Goal: Information Seeking & Learning: Learn about a topic

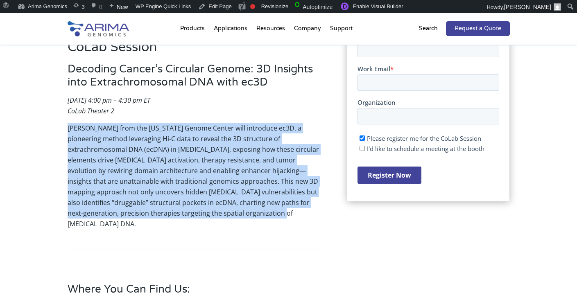
drag, startPoint x: 249, startPoint y: 211, endPoint x: 60, endPoint y: 131, distance: 205.5
click at [60, 131] on div "CoLab Session Decoding Cancer’s Circular Genome: 3D Insights into Extrachromoso…" at bounding box center [288, 260] width 577 height 532
copy p "Dr. Biswanath Chowdhury from the New York Genome Center will introduce ec3D, a …"
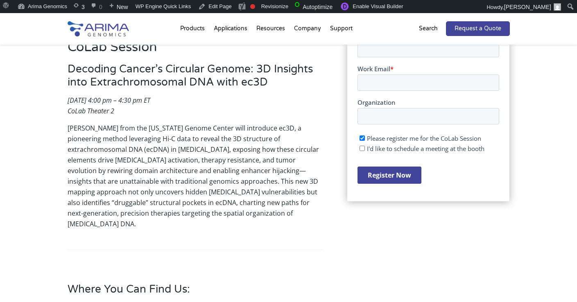
click at [147, 76] on h3 "Decoding Cancer’s Circular Genome: 3D Insights into Extrachromosomal DNA with e…" at bounding box center [195, 79] width 255 height 32
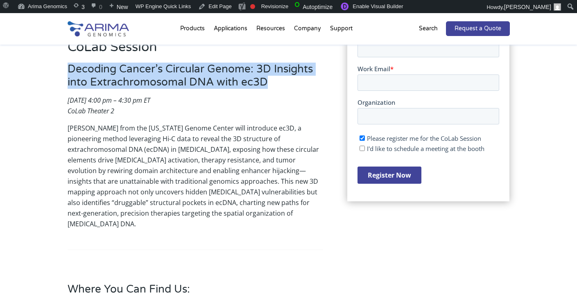
click at [147, 76] on h3 "Decoding Cancer’s Circular Genome: 3D Insights into Extrachromosomal DNA with e…" at bounding box center [195, 79] width 255 height 32
copy h3 "Decoding Cancer’s Circular Genome: 3D Insights into Extrachromosomal DNA with e…"
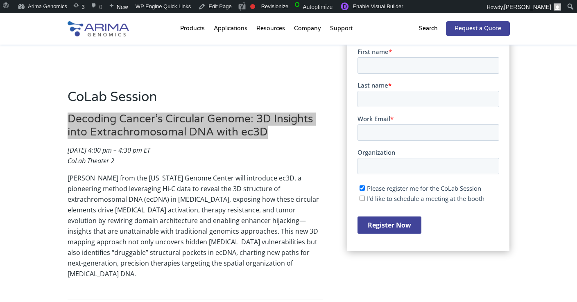
scroll to position [158, 0]
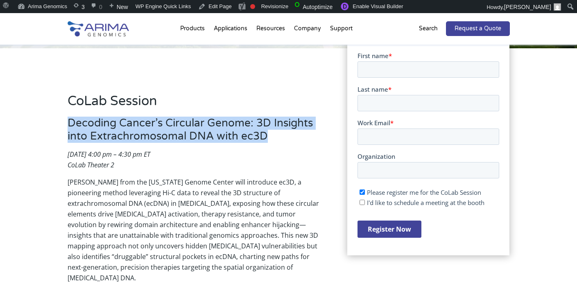
click at [125, 123] on h3 "Decoding Cancer’s Circular Genome: 3D Insights into Extrachromosomal DNA with e…" at bounding box center [195, 133] width 255 height 32
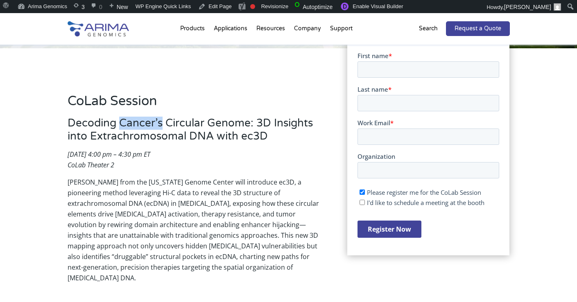
click at [125, 123] on h3 "Decoding Cancer’s Circular Genome: 3D Insights into Extrachromosomal DNA with e…" at bounding box center [195, 133] width 255 height 32
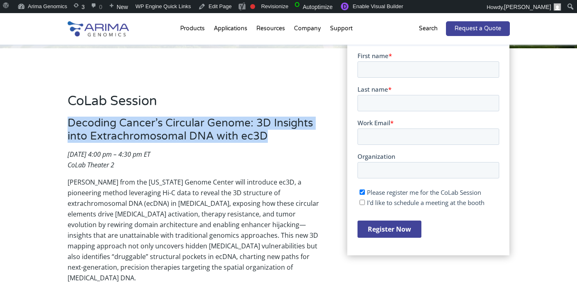
click at [125, 123] on h3 "Decoding Cancer’s Circular Genome: 3D Insights into Extrachromosomal DNA with e…" at bounding box center [195, 133] width 255 height 32
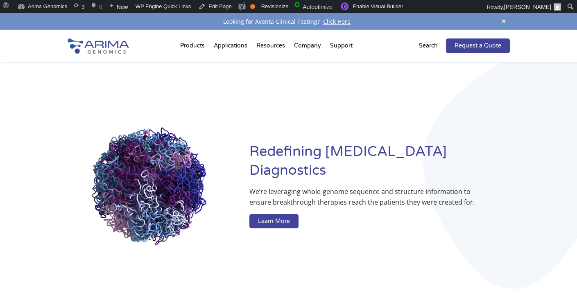
click at [429, 47] on p "Search" at bounding box center [428, 46] width 19 height 11
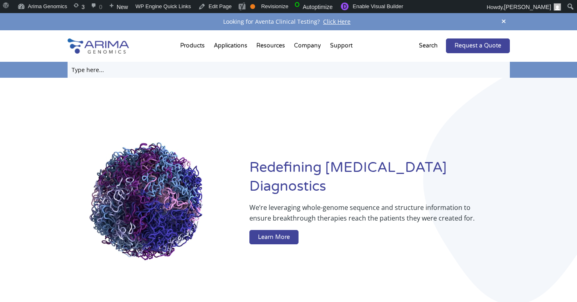
click at [401, 68] on input "text" at bounding box center [289, 70] width 442 height 16
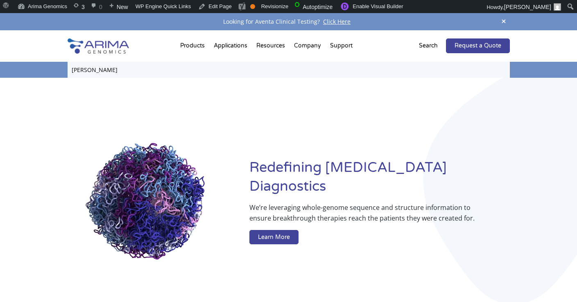
type input "[PERSON_NAME]"
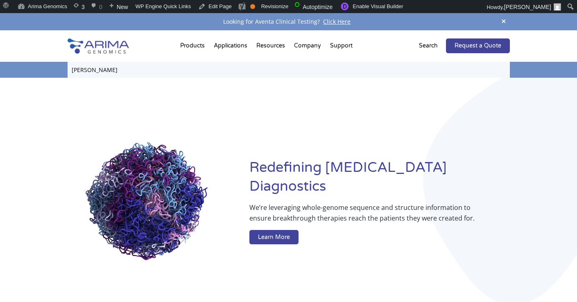
click input "Search" at bounding box center [0, 0] width 0 height 0
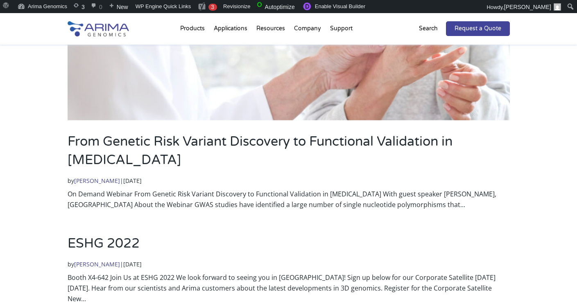
scroll to position [189, 0]
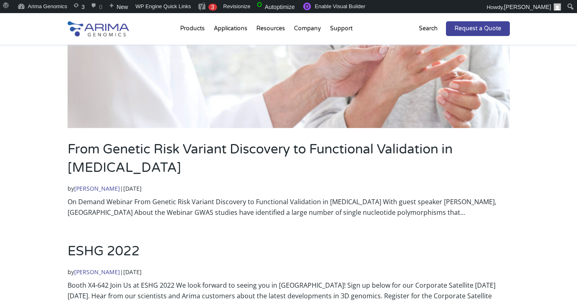
click at [167, 90] on img at bounding box center [289, 4] width 442 height 249
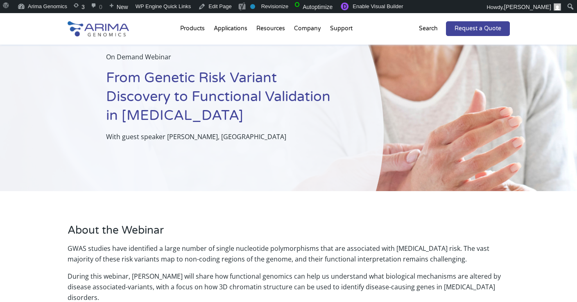
scroll to position [37, 0]
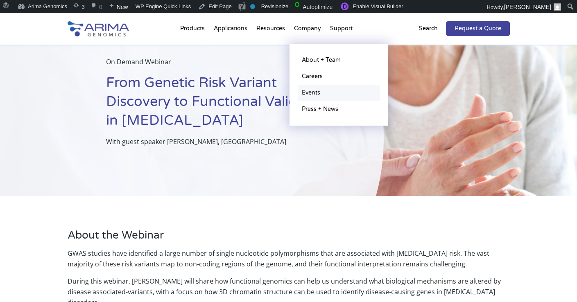
click at [319, 90] on link "Events" at bounding box center [339, 93] width 82 height 16
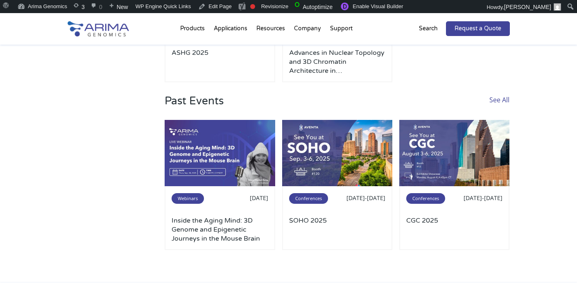
scroll to position [210, 0]
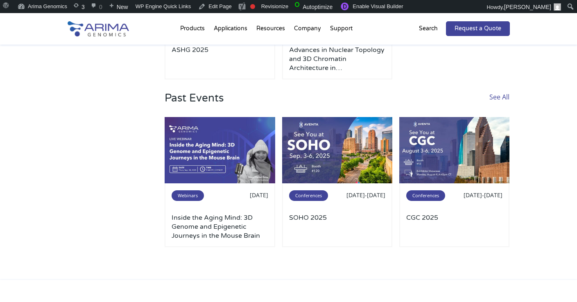
click at [491, 96] on link "See All" at bounding box center [499, 104] width 20 height 25
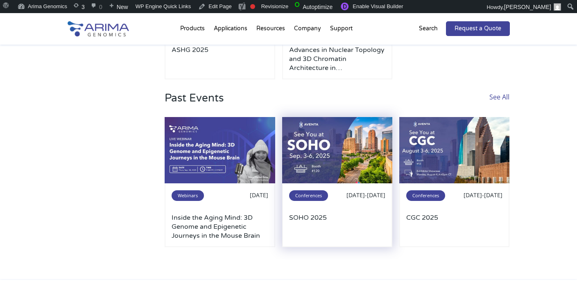
scroll to position [223, 0]
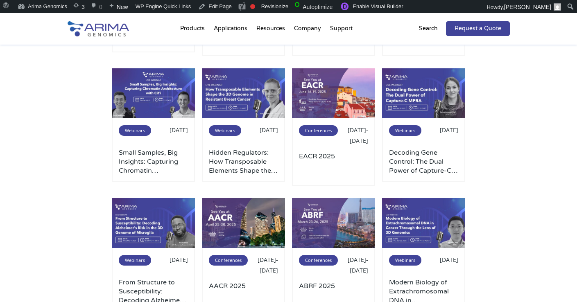
scroll to position [170, 0]
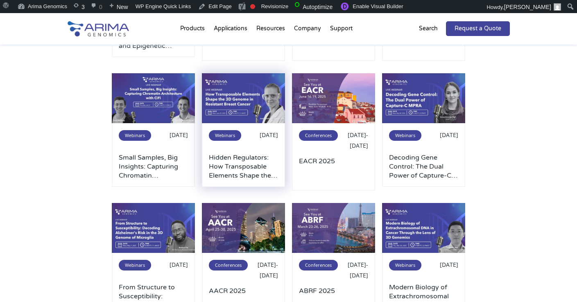
click at [262, 118] on img at bounding box center [243, 98] width 83 height 50
